Goal: Find specific page/section: Find specific page/section

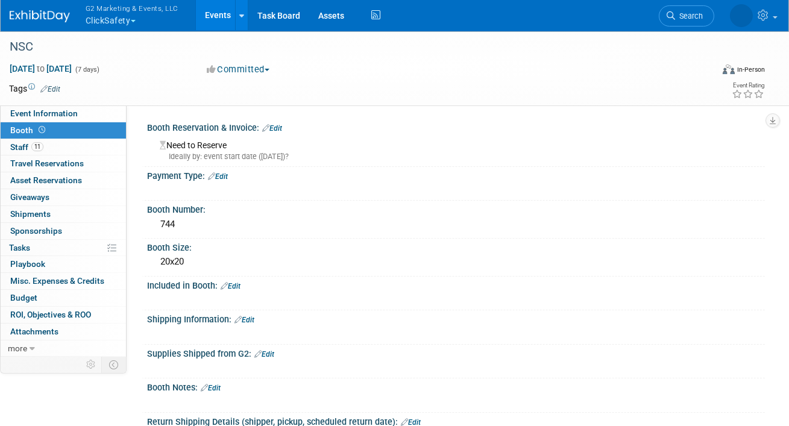
click at [121, 20] on button "G2 Marketing & Events, LLC ClickSafety" at bounding box center [138, 15] width 109 height 31
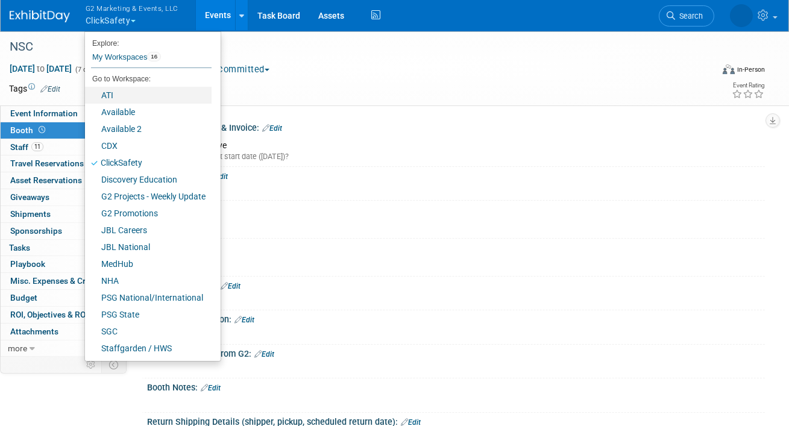
click at [119, 92] on link "ATI" at bounding box center [148, 95] width 127 height 17
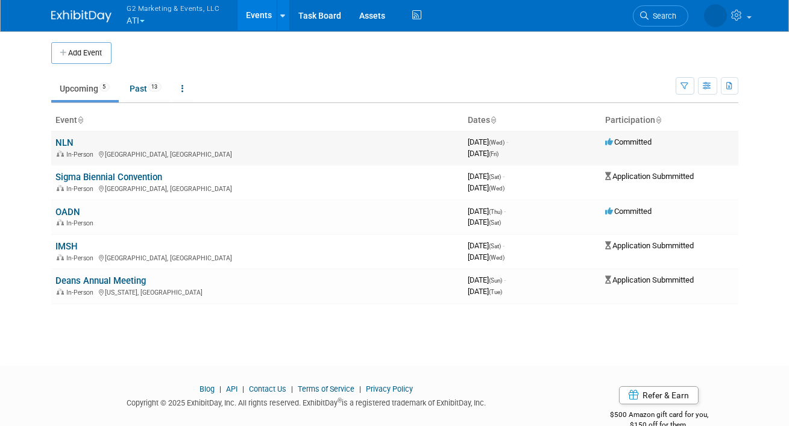
click at [66, 143] on link "NLN" at bounding box center [65, 142] width 18 height 11
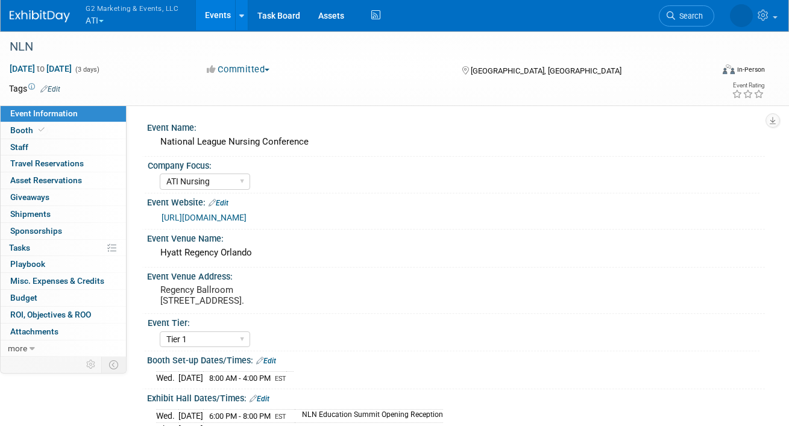
select select "ATI Nursing"
select select "Tier 1"
click at [64, 130] on link "Booth" at bounding box center [63, 130] width 125 height 16
